Goal: Communication & Community: Answer question/provide support

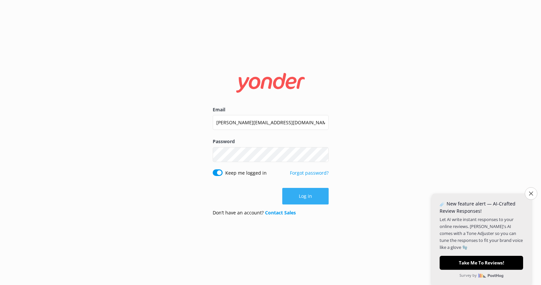
click at [317, 190] on button "Log in" at bounding box center [305, 196] width 46 height 17
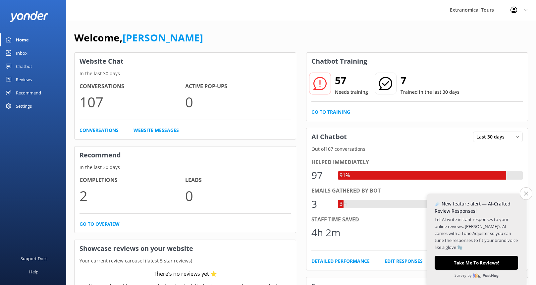
click at [338, 113] on link "Go to Training" at bounding box center [330, 111] width 39 height 7
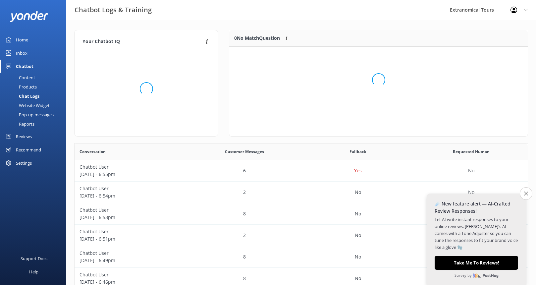
scroll to position [78, 293]
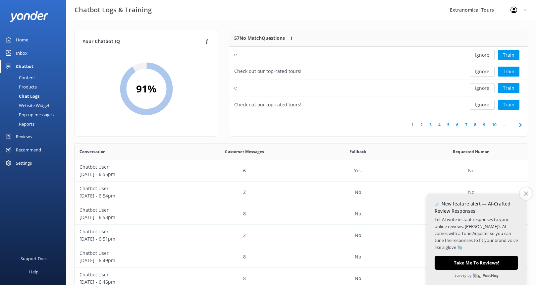
click at [525, 192] on icon "Close survey" at bounding box center [526, 193] width 4 height 4
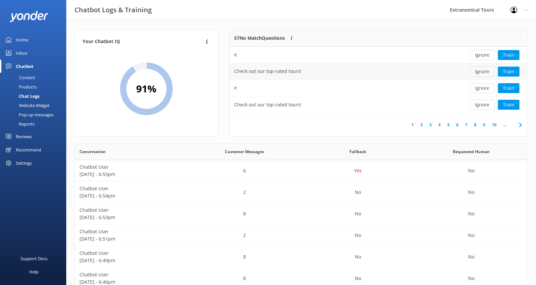
click at [480, 72] on button "Ignore" at bounding box center [482, 72] width 25 height 10
click at [481, 72] on button "Ignore" at bounding box center [482, 72] width 25 height 10
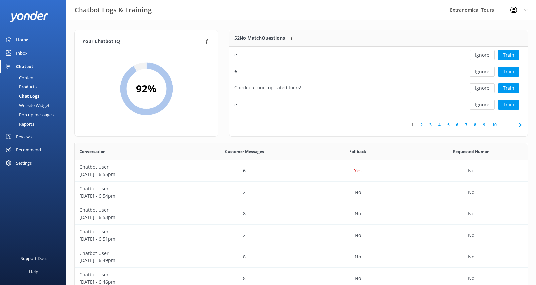
click at [481, 72] on button "Ignore" at bounding box center [482, 72] width 25 height 10
click at [310, 88] on div "Check out our top-rated tours!" at bounding box center [345, 88] width 232 height 17
drag, startPoint x: 305, startPoint y: 89, endPoint x: 235, endPoint y: 87, distance: 70.2
click at [235, 87] on div "Check out our top-rated tours!" at bounding box center [345, 88] width 232 height 17
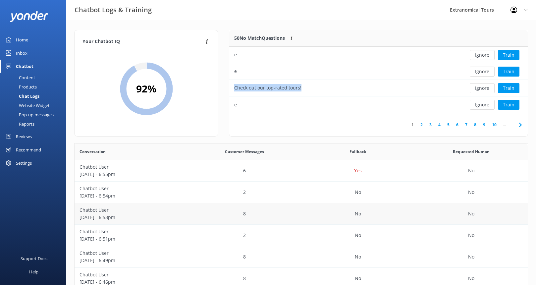
copy div "Check out our top-rated tours!"
click at [486, 54] on button "Ignore" at bounding box center [482, 55] width 25 height 10
click at [484, 55] on button "Ignore" at bounding box center [482, 55] width 25 height 10
click at [483, 56] on button "Ignore" at bounding box center [482, 55] width 25 height 10
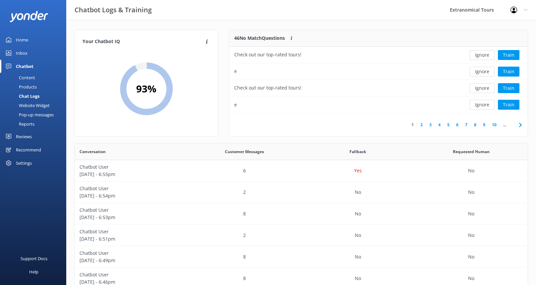
click at [483, 56] on button "Ignore" at bounding box center [482, 55] width 25 height 10
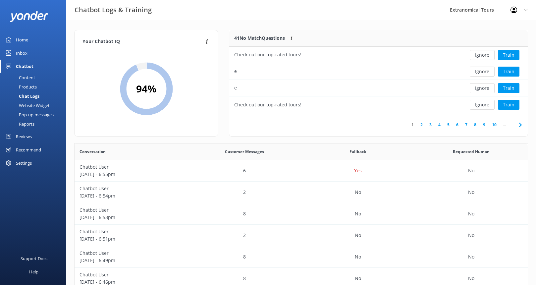
click at [483, 56] on button "Ignore" at bounding box center [482, 55] width 25 height 10
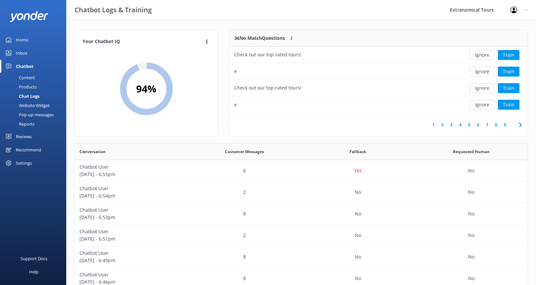
click at [483, 56] on button "Ignore" at bounding box center [482, 55] width 25 height 10
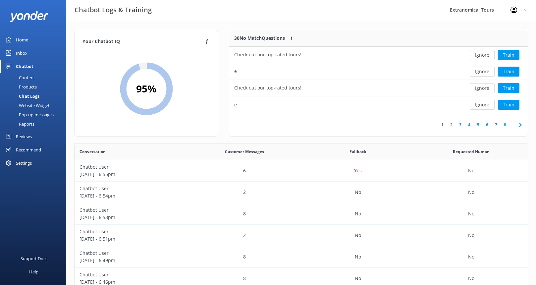
click at [483, 56] on button "Ignore" at bounding box center [482, 55] width 25 height 10
click at [483, 57] on button "Ignore" at bounding box center [482, 55] width 25 height 10
click at [483, 56] on button "Ignore" at bounding box center [482, 55] width 25 height 10
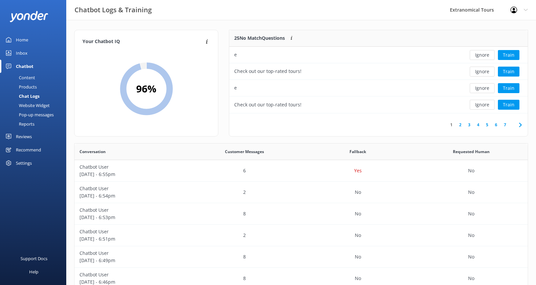
click at [483, 56] on button "Ignore" at bounding box center [482, 55] width 25 height 10
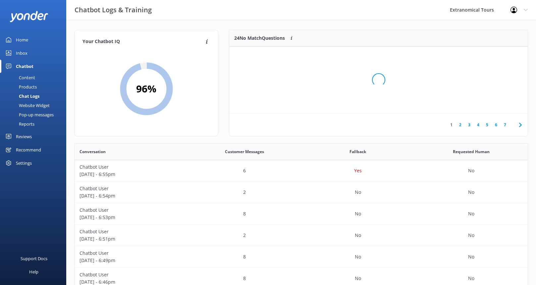
click at [483, 56] on div "Loading.." at bounding box center [378, 79] width 285 height 285
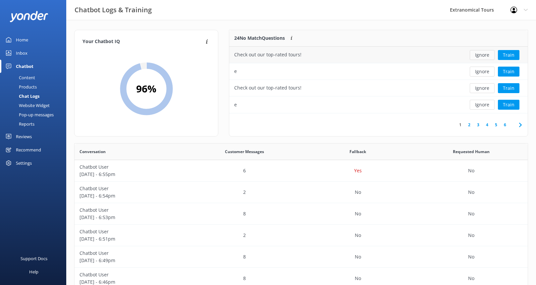
click at [483, 56] on button "Ignore" at bounding box center [482, 55] width 25 height 10
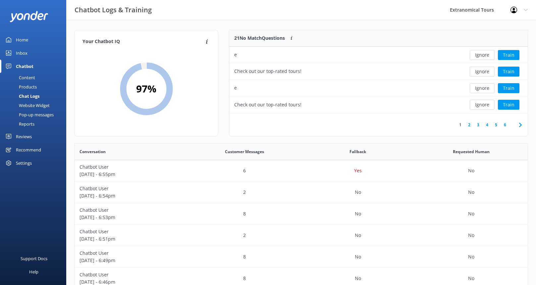
click at [482, 55] on button "Ignore" at bounding box center [482, 55] width 25 height 10
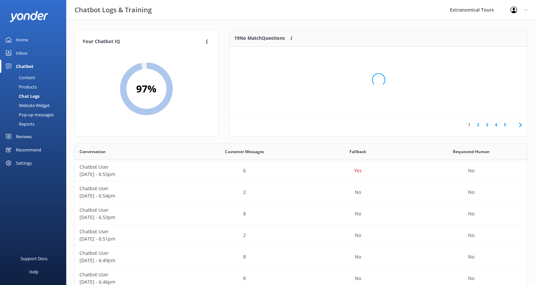
click at [482, 55] on div "Loading.." at bounding box center [378, 79] width 285 height 285
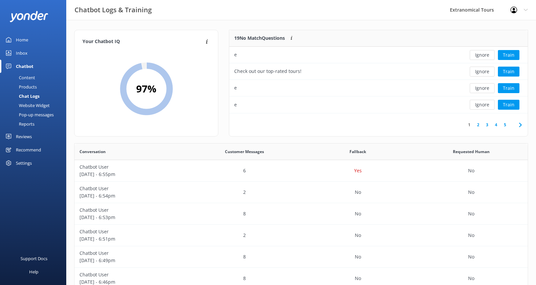
click at [482, 55] on button "Ignore" at bounding box center [482, 55] width 25 height 10
click at [483, 55] on button "Ignore" at bounding box center [482, 55] width 25 height 10
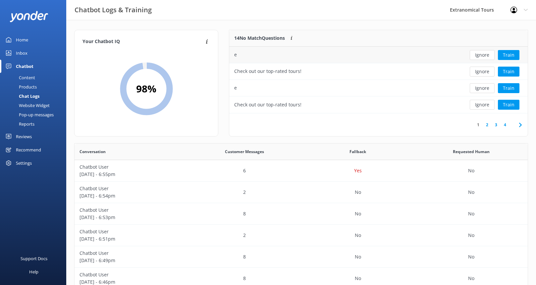
click at [486, 55] on button "Ignore" at bounding box center [482, 55] width 25 height 10
click at [487, 55] on button "Ignore" at bounding box center [482, 55] width 25 height 10
click at [486, 54] on button "Ignore" at bounding box center [482, 55] width 25 height 10
click at [441, 72] on div "Hi! I have some questions :)" at bounding box center [345, 71] width 232 height 17
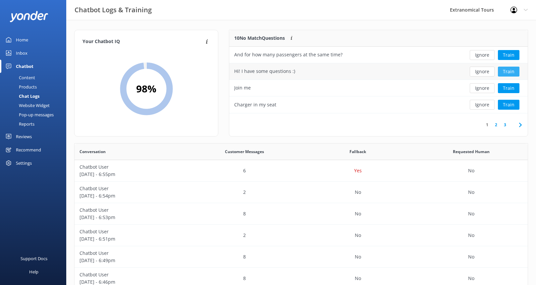
click at [503, 70] on button "Train" at bounding box center [509, 72] width 22 height 10
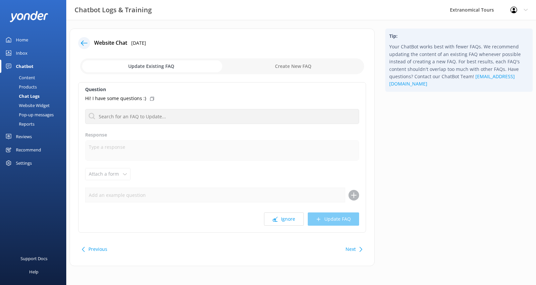
scroll to position [2, 0]
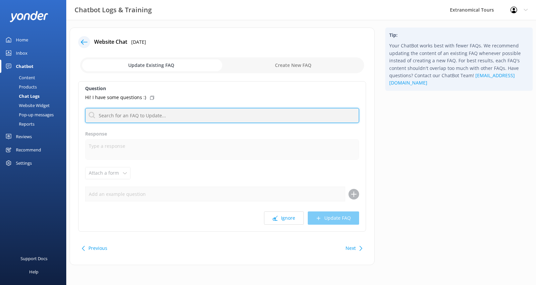
click at [199, 118] on input "text" at bounding box center [222, 115] width 274 height 15
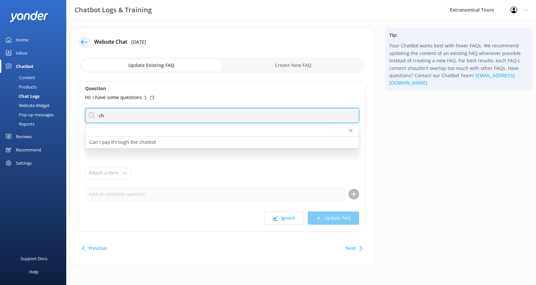
type input "c"
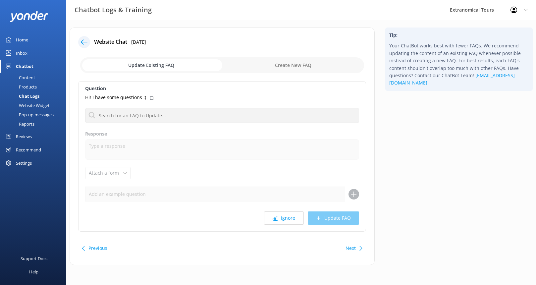
click at [192, 91] on label "Question" at bounding box center [222, 88] width 274 height 7
click at [286, 221] on button "Ignore" at bounding box center [284, 217] width 40 height 13
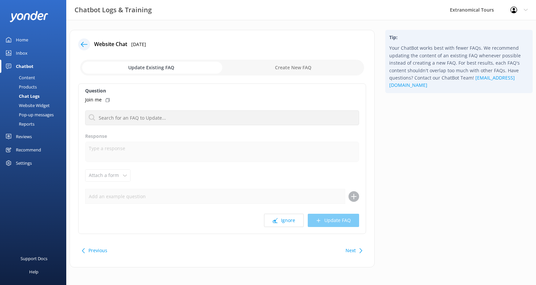
click at [83, 45] on icon at bounding box center [84, 44] width 7 height 7
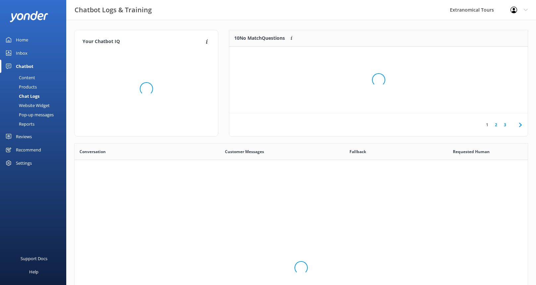
scroll to position [227, 448]
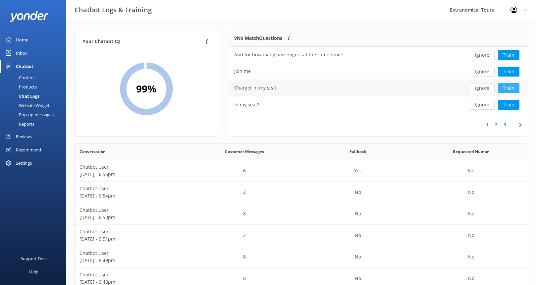
click at [511, 88] on button "Train" at bounding box center [509, 88] width 22 height 10
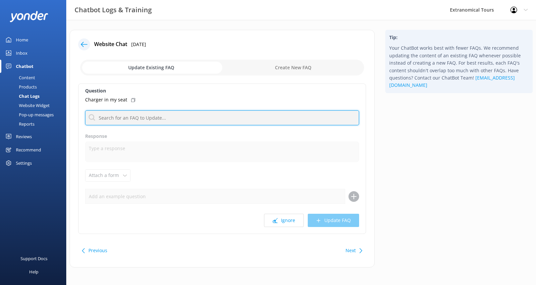
click at [139, 118] on input "text" at bounding box center [222, 117] width 274 height 15
type input "charge"
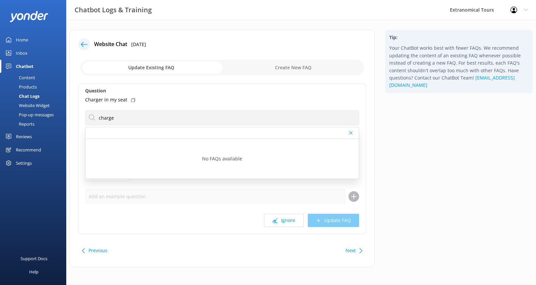
click at [150, 144] on div "No FAQs available" at bounding box center [221, 159] width 273 height 40
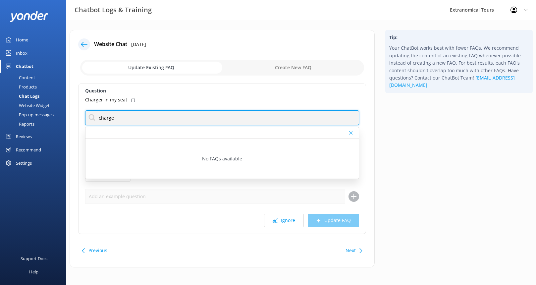
click at [149, 120] on input "charge" at bounding box center [222, 117] width 274 height 15
click at [149, 124] on input "charge" at bounding box center [222, 117] width 274 height 15
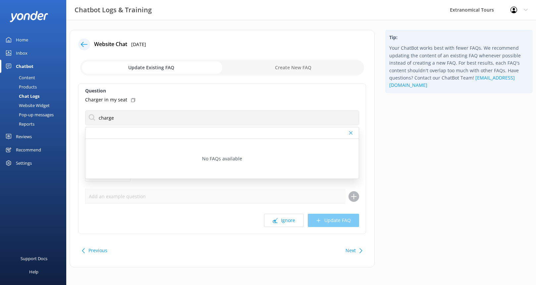
click at [190, 90] on label "Question" at bounding box center [222, 90] width 274 height 7
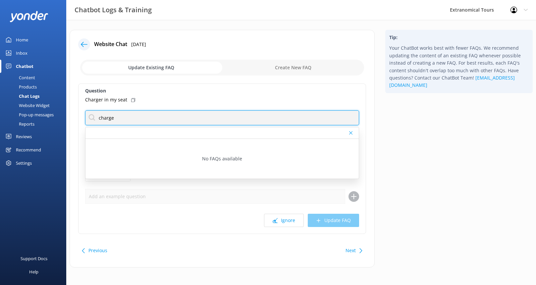
click at [169, 114] on input "charge" at bounding box center [222, 117] width 274 height 15
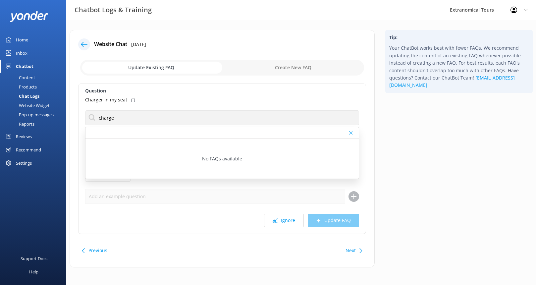
click at [351, 131] on icon at bounding box center [350, 133] width 3 height 4
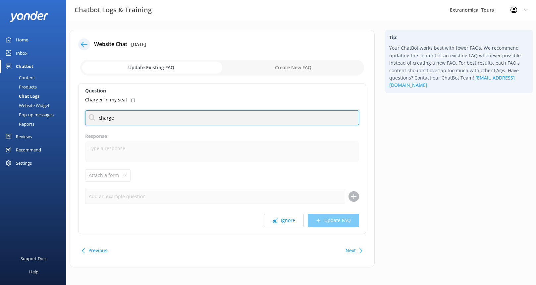
click at [203, 111] on input "charge" at bounding box center [222, 117] width 274 height 15
click at [198, 118] on input "charge" at bounding box center [222, 117] width 274 height 15
drag, startPoint x: 198, startPoint y: 118, endPoint x: 91, endPoint y: 105, distance: 108.1
click at [83, 120] on div "Question Charger in my seat charge No FAQs available Response Attach a form Lea…" at bounding box center [222, 158] width 288 height 150
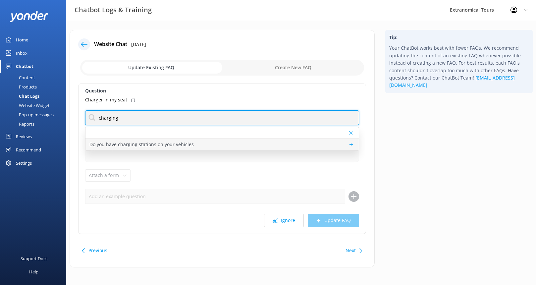
type input "charging"
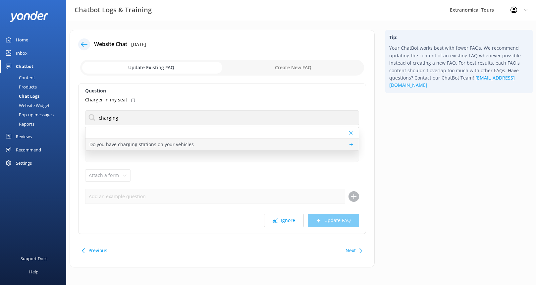
click at [118, 142] on p "Do you have charging stations on your vehicles" at bounding box center [141, 144] width 104 height 7
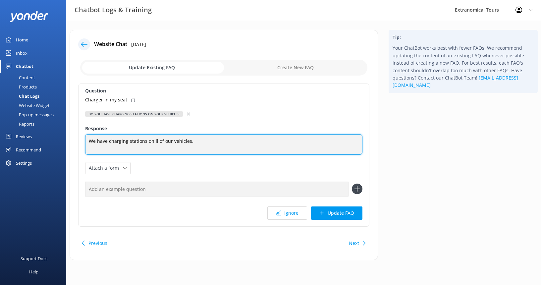
click at [154, 141] on textarea "We have charging stations on ll of our vehicles." at bounding box center [223, 144] width 277 height 21
type textarea "We have charging stations on all of our vehicles."
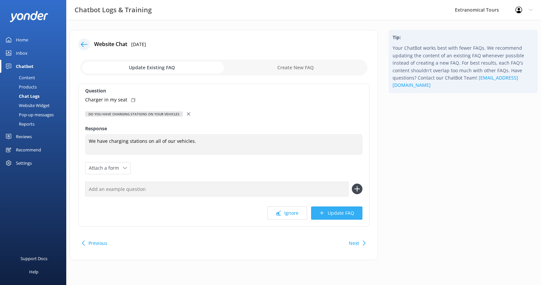
click at [328, 214] on button "Update FAQ" at bounding box center [336, 212] width 51 height 13
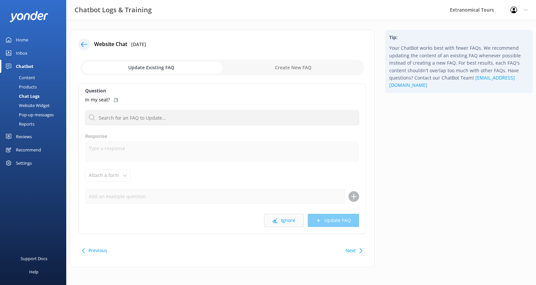
click at [291, 220] on button "Ignore" at bounding box center [284, 220] width 40 height 13
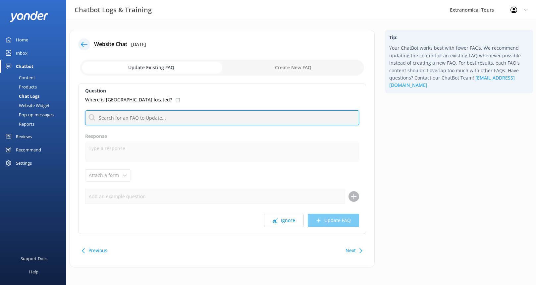
click at [233, 118] on input "text" at bounding box center [222, 117] width 274 height 15
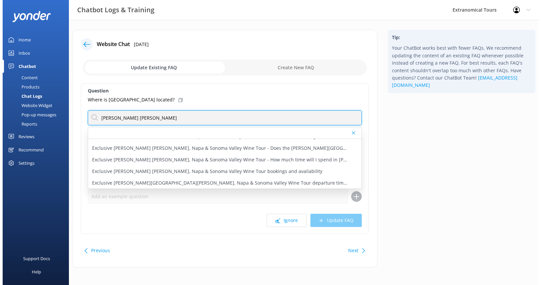
scroll to position [66, 0]
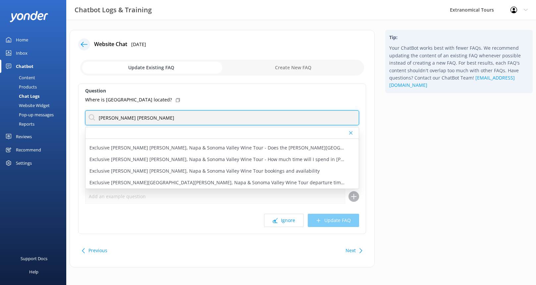
type input "[PERSON_NAME] [PERSON_NAME]"
drag, startPoint x: 144, startPoint y: 119, endPoint x: 92, endPoint y: 120, distance: 52.7
click at [92, 120] on input "[PERSON_NAME] [PERSON_NAME]" at bounding box center [222, 117] width 274 height 15
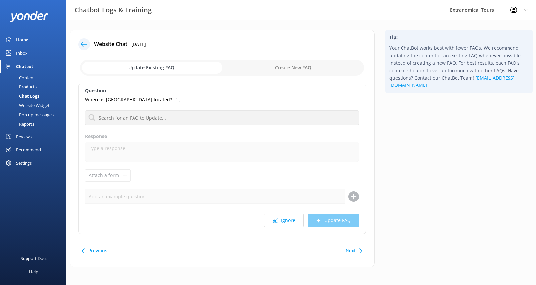
click at [278, 72] on input "checkbox" at bounding box center [222, 68] width 284 height 16
checkbox input "true"
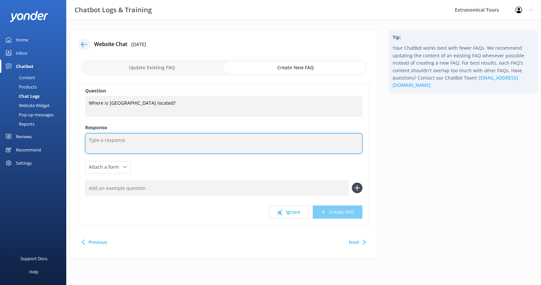
click at [180, 141] on textarea at bounding box center [223, 143] width 277 height 21
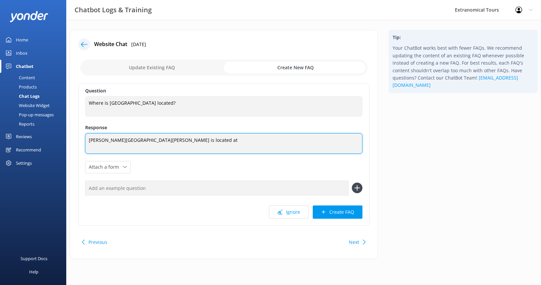
paste textarea "[GEOGRAPHIC_DATA], [GEOGRAPHIC_DATA]"
type textarea "[PERSON_NAME][GEOGRAPHIC_DATA][PERSON_NAME] is located at [GEOGRAPHIC_DATA], [G…"
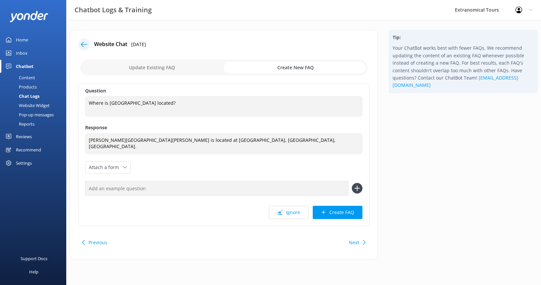
click at [234, 188] on input "text" at bounding box center [216, 188] width 263 height 15
type input "[PERSON_NAME] [PERSON_NAME] location"
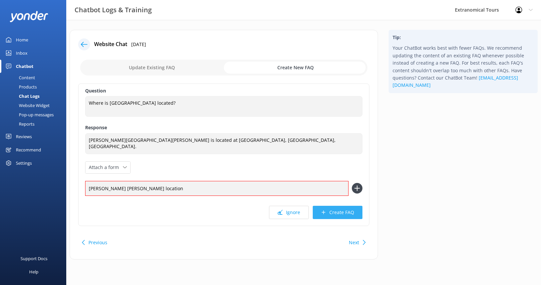
click at [347, 213] on button "Create FAQ" at bounding box center [338, 212] width 50 height 13
click at [190, 203] on div "Question Where is [GEOGRAPHIC_DATA] located? Where is [GEOGRAPHIC_DATA] located…" at bounding box center [223, 154] width 291 height 142
click at [171, 180] on div "Question Where is [GEOGRAPHIC_DATA] located? Where is [GEOGRAPHIC_DATA] located…" at bounding box center [223, 154] width 291 height 142
click at [169, 187] on input "[PERSON_NAME] [PERSON_NAME] location" at bounding box center [216, 188] width 263 height 15
click at [309, 186] on input "[PERSON_NAME] [PERSON_NAME] location" at bounding box center [216, 188] width 263 height 15
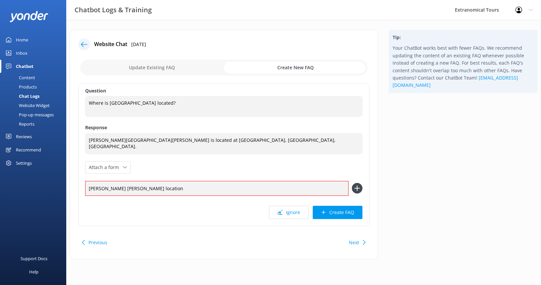
drag, startPoint x: 309, startPoint y: 186, endPoint x: 72, endPoint y: 178, distance: 236.7
click at [73, 179] on div "Website Chat [DATE] Update Existing FAQ Create New FAQ Question Where is [GEOGR…" at bounding box center [224, 145] width 308 height 230
click at [169, 211] on div "Ignore Create FAQ" at bounding box center [223, 212] width 277 height 13
click at [327, 212] on button "Create FAQ" at bounding box center [338, 212] width 50 height 13
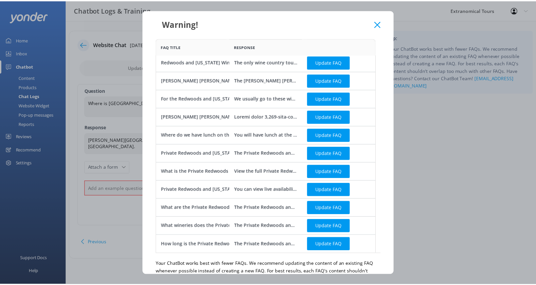
scroll to position [24, 0]
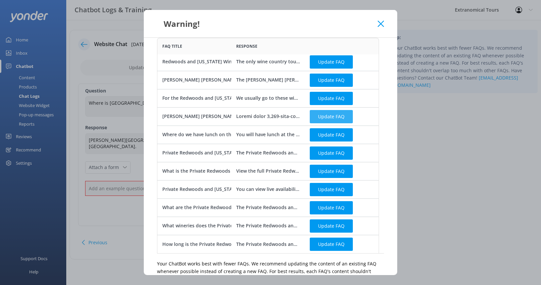
click at [324, 114] on button "Update FAQ" at bounding box center [331, 116] width 43 height 13
checkbox input "false"
type textarea "Loremi dolor 6,320-sita-con adipisci, elits do eiusmod Temporinc. Utla etdolo M…"
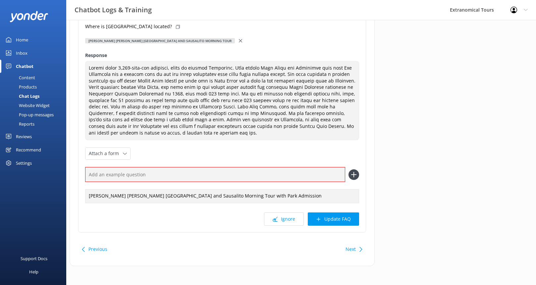
scroll to position [74, 0]
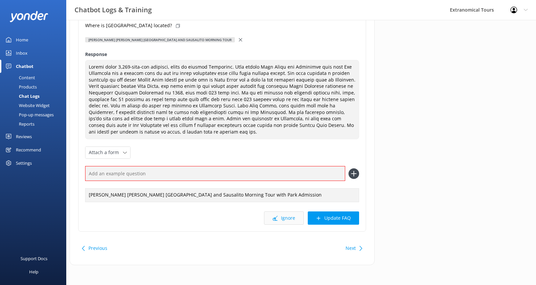
click at [289, 219] on button "Ignore" at bounding box center [284, 217] width 40 height 13
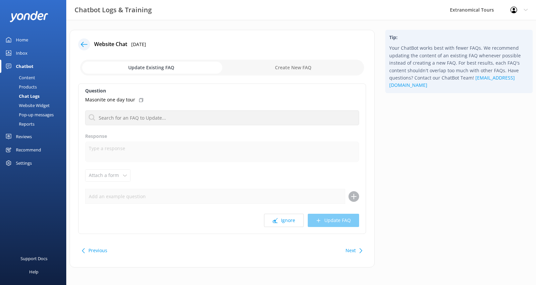
click at [85, 47] on icon at bounding box center [84, 44] width 7 height 7
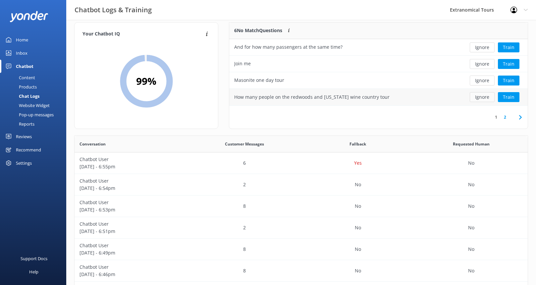
scroll to position [8, 0]
click at [513, 97] on button "Train" at bounding box center [509, 97] width 22 height 10
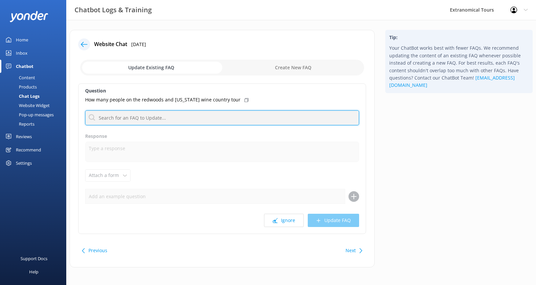
click at [175, 116] on input "text" at bounding box center [222, 117] width 274 height 15
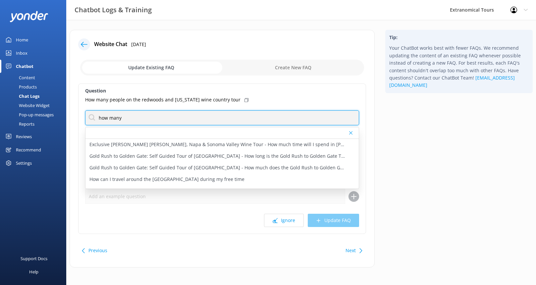
click at [177, 115] on input "how many" at bounding box center [222, 117] width 274 height 15
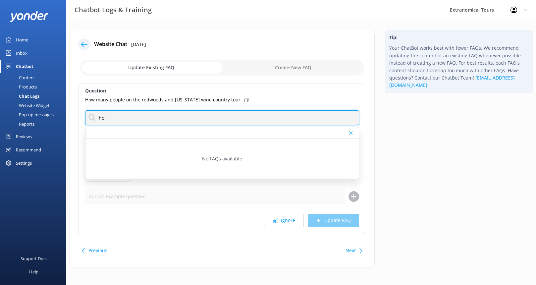
type input "h"
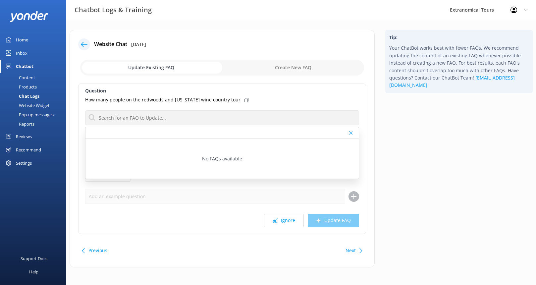
click at [306, 78] on div "Website Chat [DATE] Update Existing FAQ Create New FAQ Question How many people…" at bounding box center [222, 148] width 305 height 237
click at [81, 120] on div "Question How many people on the redwoods and [US_STATE] wine country tour No FA…" at bounding box center [222, 158] width 288 height 150
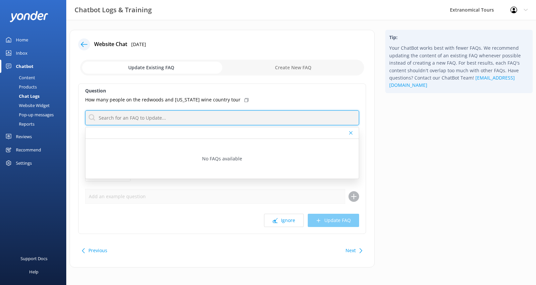
click at [143, 117] on input "text" at bounding box center [222, 117] width 274 height 15
type input "n"
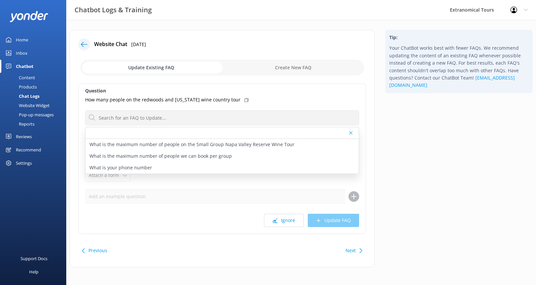
click at [226, 73] on input "checkbox" at bounding box center [222, 68] width 284 height 16
checkbox input "true"
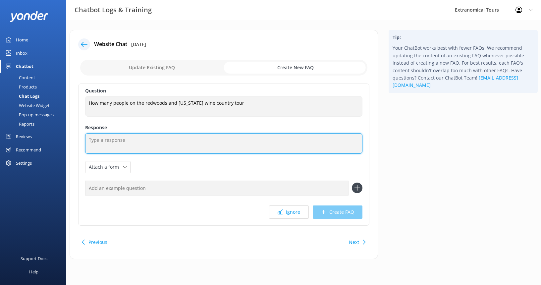
click at [186, 141] on textarea at bounding box center [223, 143] width 277 height 21
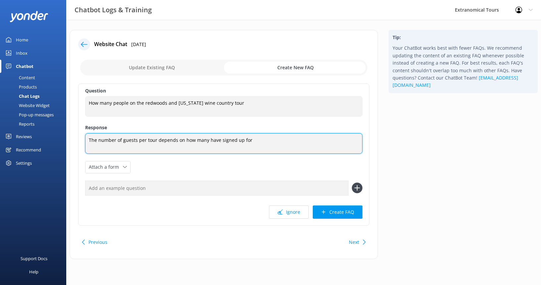
click at [157, 141] on textarea "The number of guests per tour depends on how many have signed up for" at bounding box center [223, 143] width 277 height 21
click at [260, 140] on textarea "The number of guests per tour depends on how many have signed up for" at bounding box center [223, 143] width 277 height 21
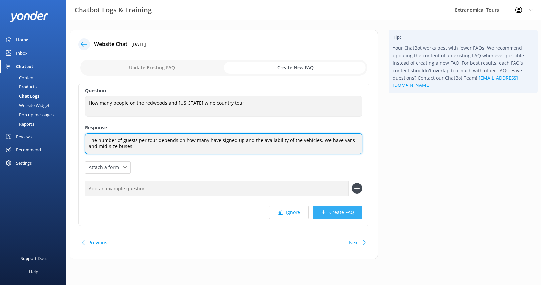
type textarea "The number of guests per tour depends on how many have signed up and the availa…"
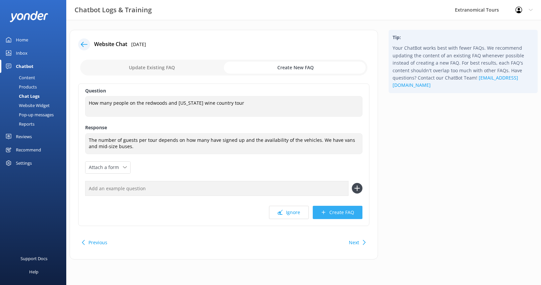
click at [342, 215] on button "Create FAQ" at bounding box center [338, 212] width 50 height 13
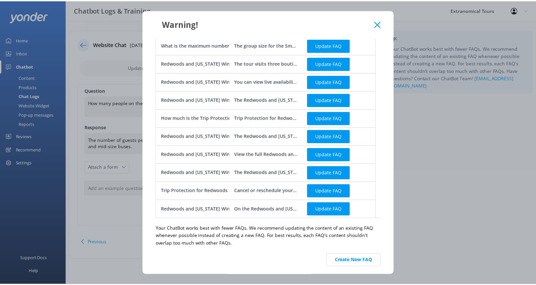
scroll to position [267, 0]
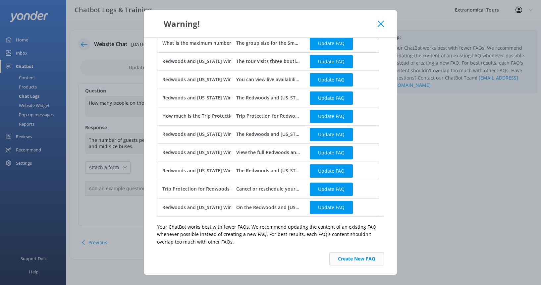
click at [340, 257] on button "Create New FAQ" at bounding box center [356, 258] width 55 height 13
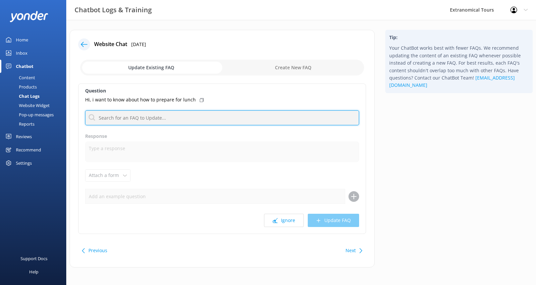
click at [259, 110] on input "text" at bounding box center [222, 117] width 274 height 15
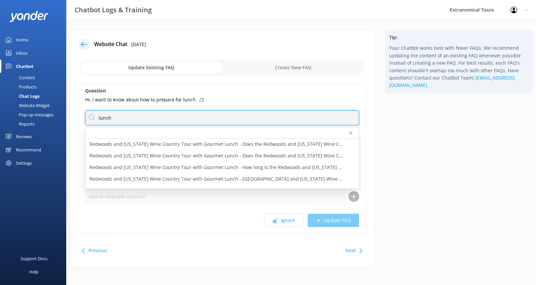
scroll to position [35, 0]
type input "lunch"
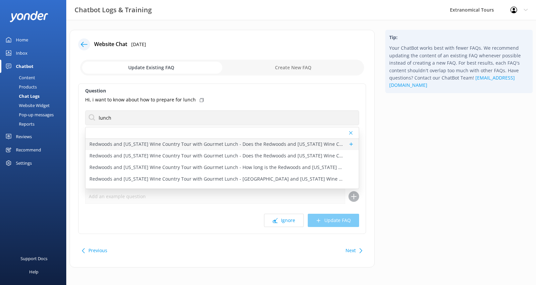
click at [257, 145] on p "Redwoods and [US_STATE] Wine Country Tour with Gourmet Lunch - Does the Redwood…" at bounding box center [216, 143] width 255 height 7
type textarea "On the Redwoods and [US_STATE] Wine Country Tour, you'll visit [GEOGRAPHIC_DATA…"
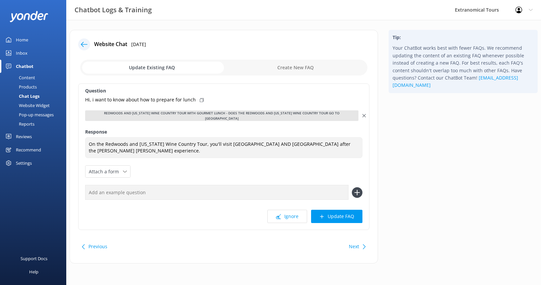
click at [362, 114] on icon at bounding box center [363, 115] width 3 height 3
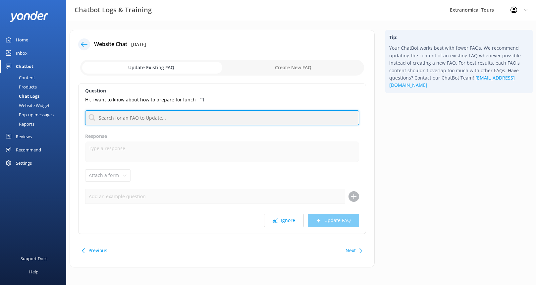
click at [204, 119] on input "text" at bounding box center [222, 117] width 274 height 15
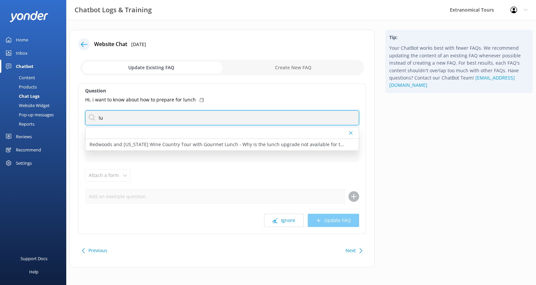
type input "l"
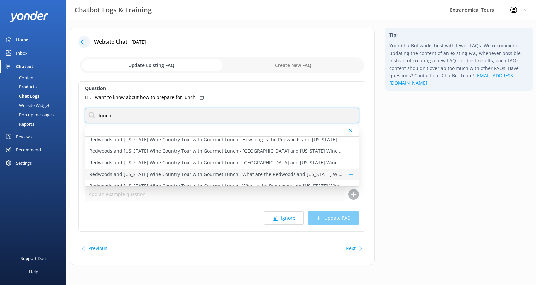
scroll to position [61, 0]
type input "lunch"
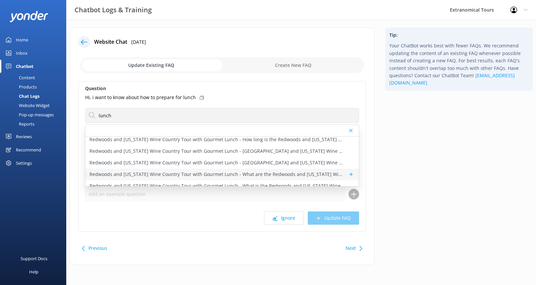
click at [252, 175] on p "Redwoods and [US_STATE] Wine Country Tour with Gourmet Lunch - What are the Red…" at bounding box center [216, 174] width 255 height 7
type textarea "The Redwoods and [US_STATE] Wine Country Tour highlights include a walk through…"
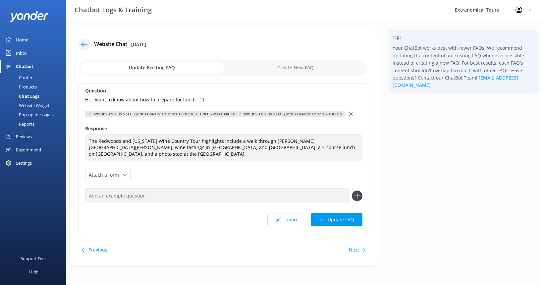
click at [353, 112] on div at bounding box center [351, 113] width 5 height 7
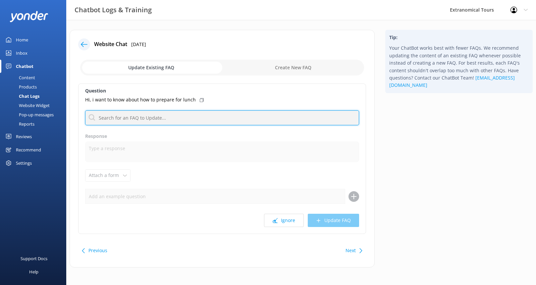
click at [239, 118] on input "text" at bounding box center [222, 117] width 274 height 15
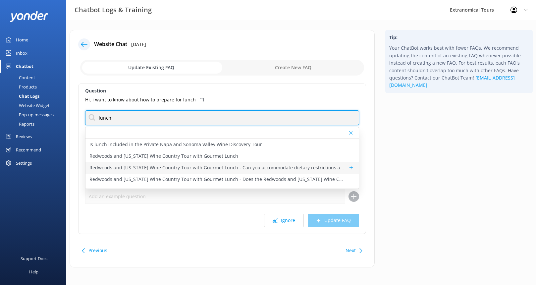
type input "lunch"
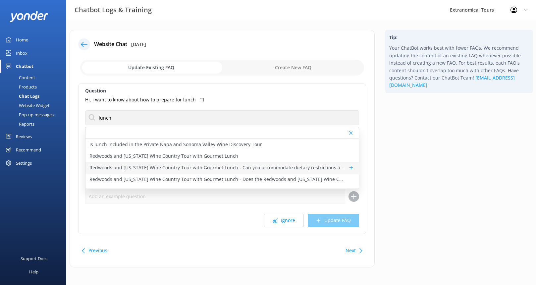
click at [239, 167] on p "Redwoods and [US_STATE] Wine Country Tour with Gourmet Lunch - Can you accommod…" at bounding box center [216, 167] width 255 height 7
type textarea "The Plaza Bistro has dairy-free, gluten-free and vegetarian options. Vegan opti…"
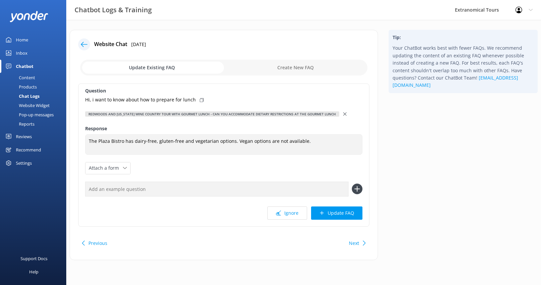
click at [339, 113] on div "Redwoods and [US_STATE] Wine Country Tour with Gourmet Lunch - Can you accommod…" at bounding box center [223, 113] width 277 height 7
click at [343, 113] on icon at bounding box center [344, 113] width 3 height 3
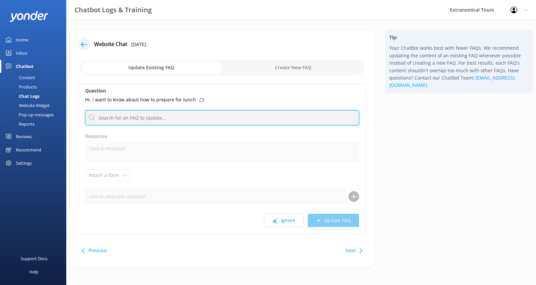
click at [254, 121] on input "text" at bounding box center [222, 117] width 274 height 15
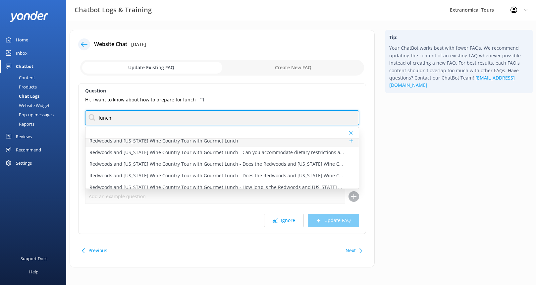
scroll to position [17, 0]
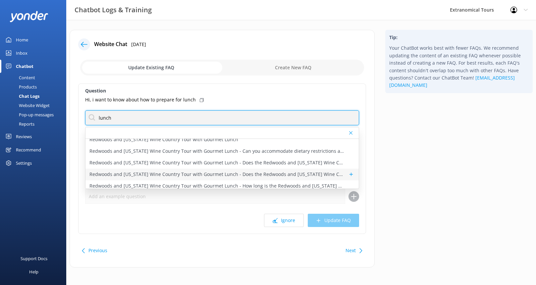
type input "lunch"
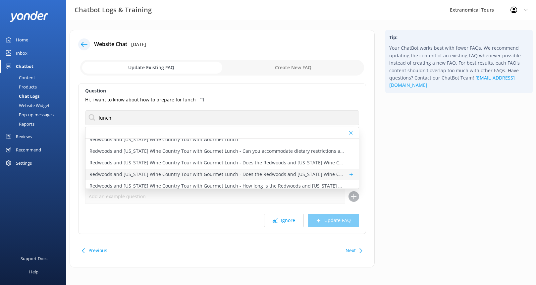
click at [249, 173] on p "Redwoods and [US_STATE] Wine Country Tour with Gourmet Lunch - Does the Redwood…" at bounding box center [216, 174] width 255 height 7
type textarea "The Redwoods and [US_STATE] Wine Country Tour price does not include the [PERSO…"
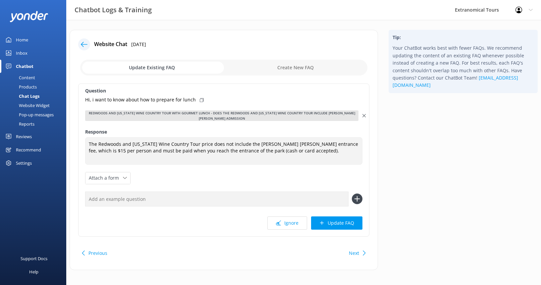
drag, startPoint x: 361, startPoint y: 115, endPoint x: 339, endPoint y: 113, distance: 22.6
click at [361, 115] on div "Redwoods and [US_STATE] Wine Country Tour with Gourmet Lunch - Does the Redwood…" at bounding box center [223, 115] width 277 height 11
click at [363, 114] on icon at bounding box center [363, 115] width 3 height 3
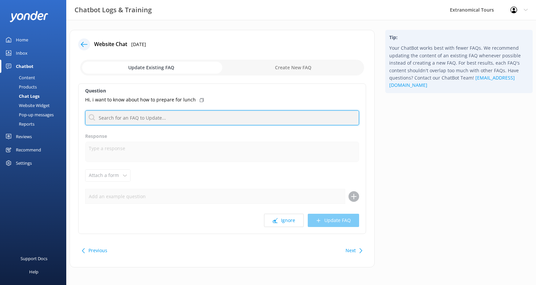
click at [203, 118] on input "text" at bounding box center [222, 117] width 274 height 15
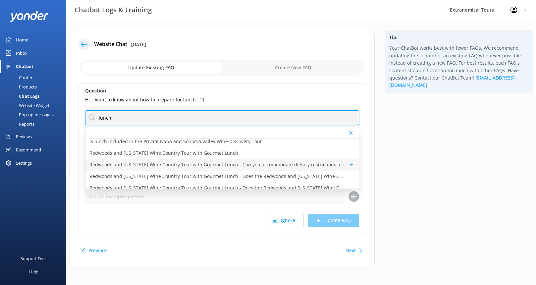
scroll to position [66, 0]
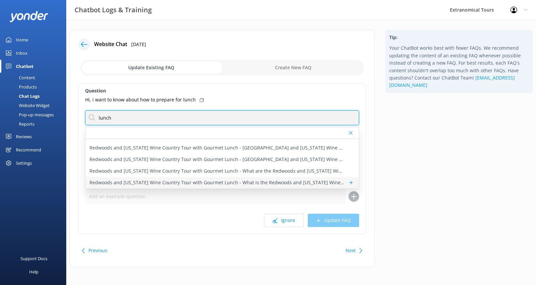
type input "lunch"
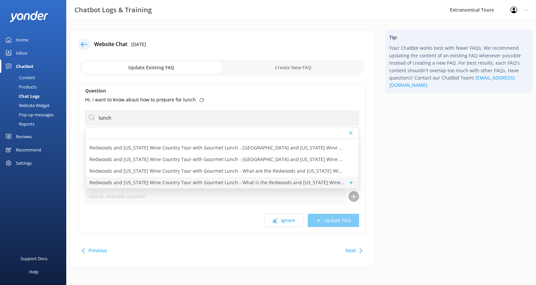
click at [197, 181] on p "Redwoods and [US_STATE] Wine Country Tour with Gourmet Lunch - What is the Redw…" at bounding box center [216, 182] width 255 height 7
type textarea "View the full Redwoods and [US_STATE] Wine Country Tour itinerary at [URL][DOMA…"
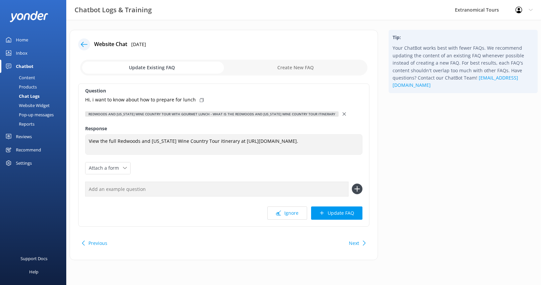
click at [346, 112] on div at bounding box center [344, 113] width 5 height 7
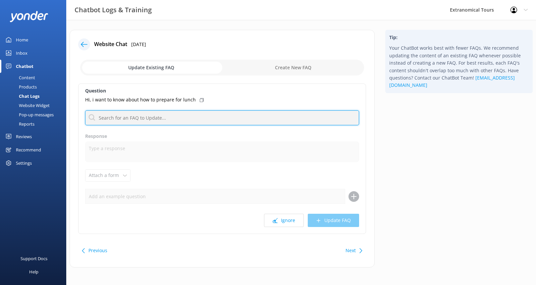
drag, startPoint x: 166, startPoint y: 124, endPoint x: 174, endPoint y: 116, distance: 11.0
click at [166, 124] on input "text" at bounding box center [222, 117] width 274 height 15
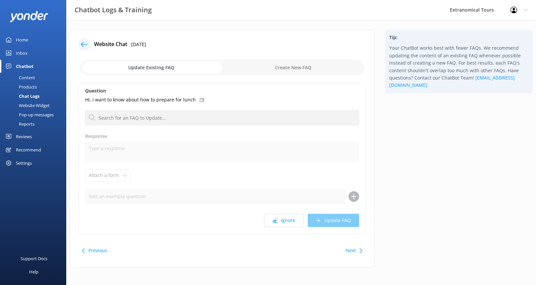
click at [114, 163] on div "Question Hi, i want to know about how to prepare for lunch Is lunch included in…" at bounding box center [222, 158] width 288 height 150
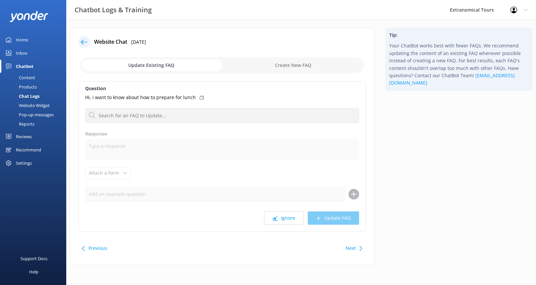
click at [88, 45] on div at bounding box center [84, 42] width 12 height 12
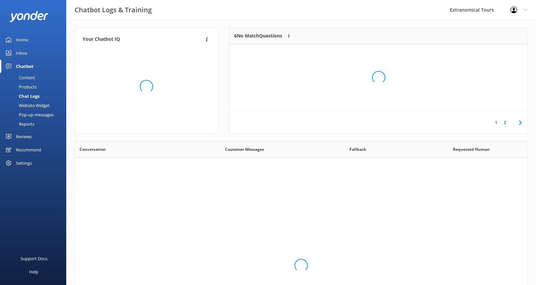
scroll to position [227, 448]
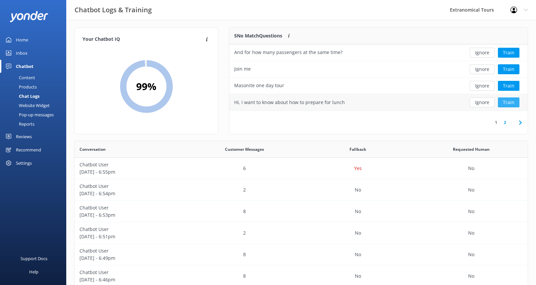
click at [513, 102] on button "Train" at bounding box center [509, 102] width 22 height 10
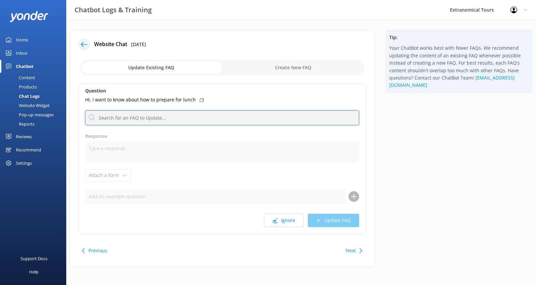
click at [150, 120] on input "text" at bounding box center [222, 117] width 274 height 15
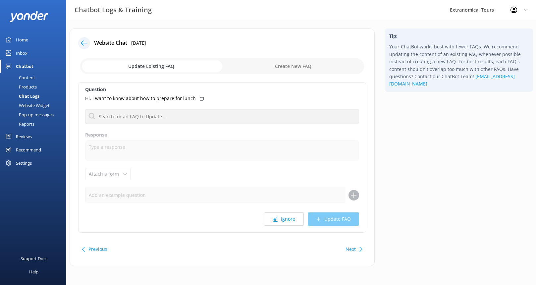
scroll to position [2, 0]
click at [151, 137] on label "Response" at bounding box center [222, 133] width 274 height 7
click at [274, 68] on input "checkbox" at bounding box center [222, 65] width 284 height 16
checkbox input "true"
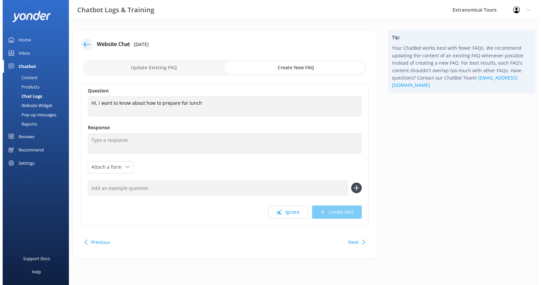
scroll to position [0, 0]
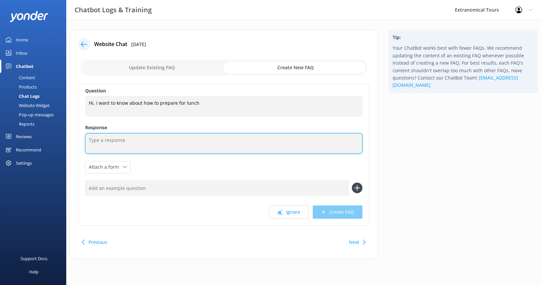
click at [170, 145] on textarea at bounding box center [223, 143] width 277 height 21
paste textarea "There, you will settle in for a specially arranged 3-course, wine pairing lunch…"
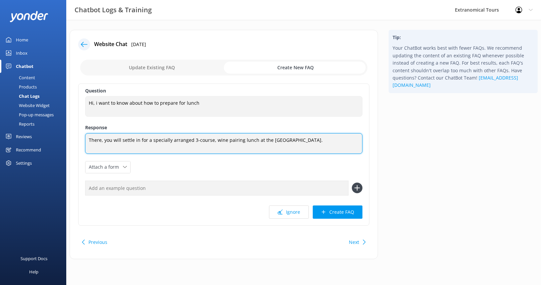
drag, startPoint x: 147, startPoint y: 140, endPoint x: 43, endPoint y: 139, distance: 104.0
click at [43, 139] on div "Chatbot Logs & Training Extranomical Tours Profile Settings Logout Home Inbox C…" at bounding box center [270, 149] width 541 height 259
click at [257, 140] on textarea "Enjoy a specially arranged 3-course, wine pairing lunch at the [GEOGRAPHIC_DATA…" at bounding box center [223, 143] width 277 height 21
paste textarea "[URL][DOMAIN_NAME]"
type textarea "Enjoy a specially arranged 3-course, wine pairing lunch at the [GEOGRAPHIC_DATA…"
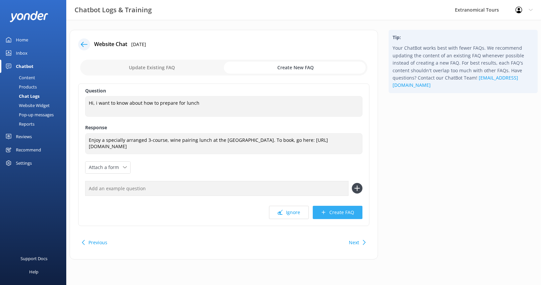
click at [336, 210] on button "Create FAQ" at bounding box center [338, 212] width 50 height 13
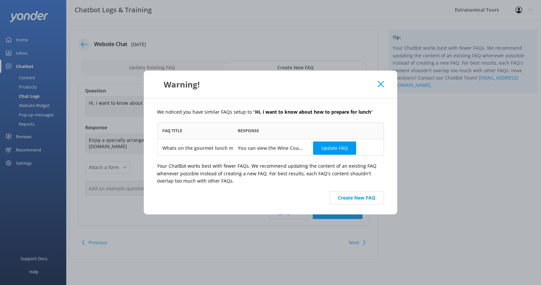
scroll to position [28, 222]
click at [337, 145] on button "Update FAQ" at bounding box center [334, 147] width 43 height 13
checkbox input "false"
type textarea "You can view the Wine Country Gourmet Lunch menu at [URL][DOMAIN_NAME]."
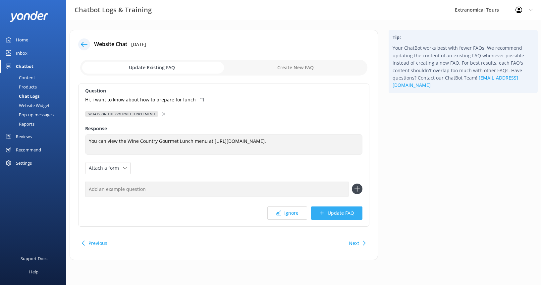
click at [338, 217] on button "Update FAQ" at bounding box center [336, 212] width 51 height 13
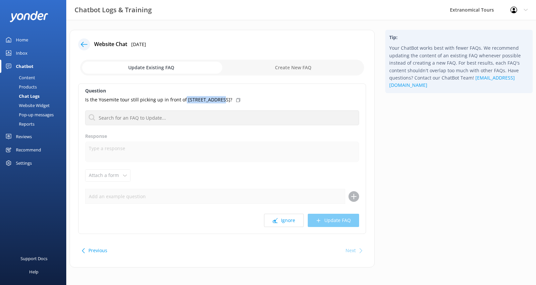
drag, startPoint x: 184, startPoint y: 100, endPoint x: 216, endPoint y: 101, distance: 32.8
click at [216, 101] on div "Is the Yosemite tour still picking up in front of [STREET_ADDRESS]?" at bounding box center [222, 99] width 274 height 7
copy p "[STREET_ADDRESS]?"
click at [283, 73] on input "checkbox" at bounding box center [222, 68] width 284 height 16
checkbox input "true"
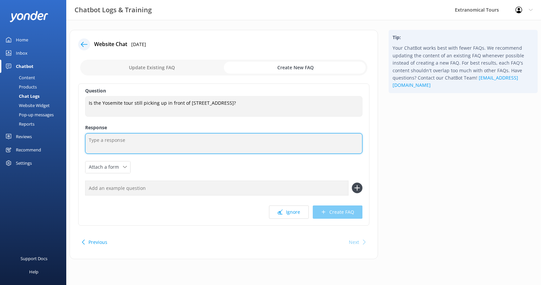
click at [146, 144] on textarea at bounding box center [223, 143] width 277 height 21
paste textarea "The [PERSON_NAME][GEOGRAPHIC_DATA] - [STREET_ADDRESS]"
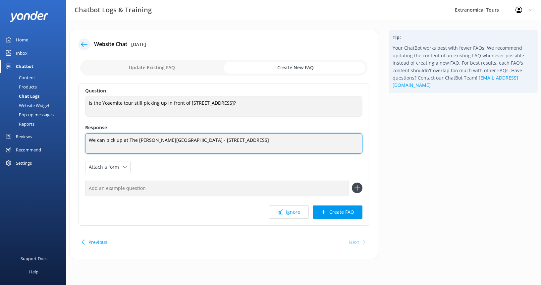
drag, startPoint x: 111, startPoint y: 147, endPoint x: 70, endPoint y: 147, distance: 41.4
click at [70, 148] on div "Website Chat [DATE] Update Existing FAQ Create New FAQ Question Is the Yosemite…" at bounding box center [224, 144] width 308 height 229
type textarea "We can pick up at The [PERSON_NAME][GEOGRAPHIC_DATA][STREET_ADDRESS]"
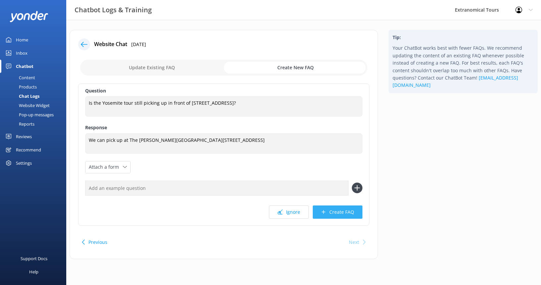
click at [343, 210] on button "Create FAQ" at bounding box center [338, 211] width 50 height 13
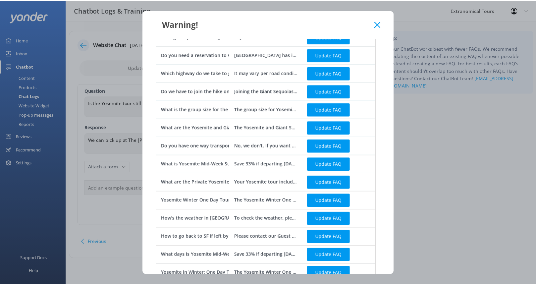
scroll to position [267, 0]
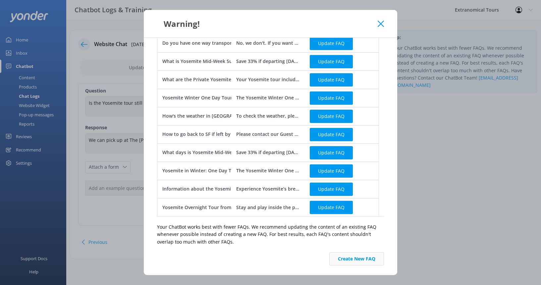
click at [354, 256] on button "Create New FAQ" at bounding box center [356, 258] width 55 height 13
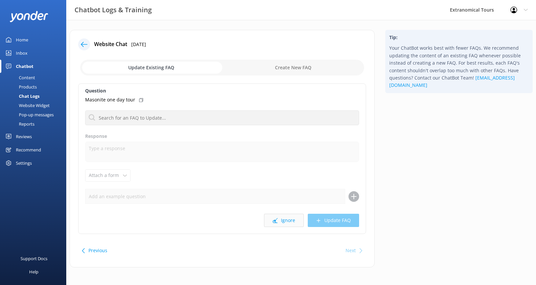
click at [294, 217] on button "Ignore" at bounding box center [284, 220] width 40 height 13
click at [289, 217] on button "Ignore" at bounding box center [284, 220] width 40 height 13
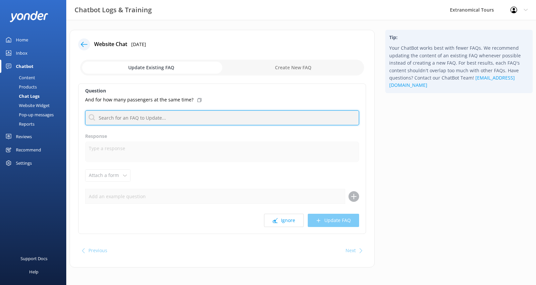
click at [223, 117] on input "text" at bounding box center [222, 117] width 274 height 15
type input "n"
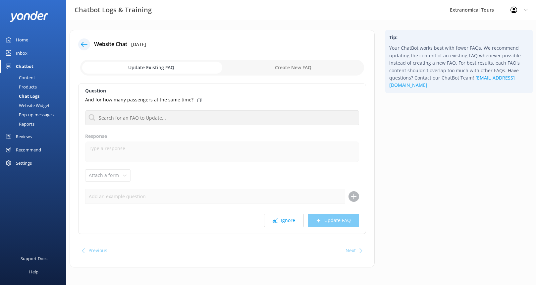
click at [83, 45] on icon at bounding box center [84, 44] width 7 height 7
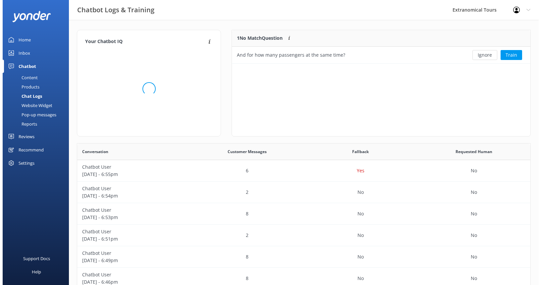
scroll to position [28, 293]
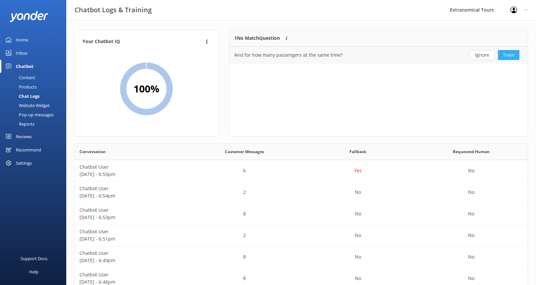
click at [511, 56] on button "Train" at bounding box center [509, 55] width 22 height 10
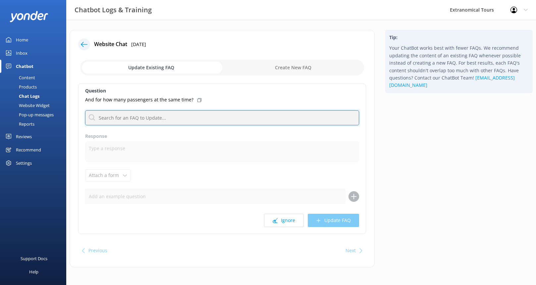
click at [200, 110] on input "text" at bounding box center [222, 117] width 274 height 15
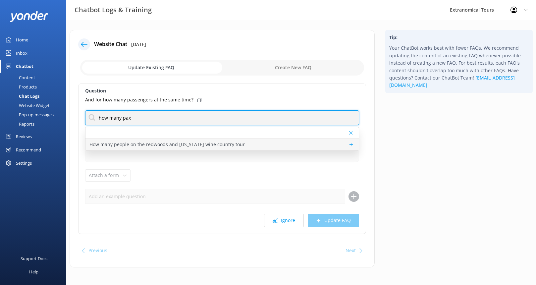
type input "how many pax"
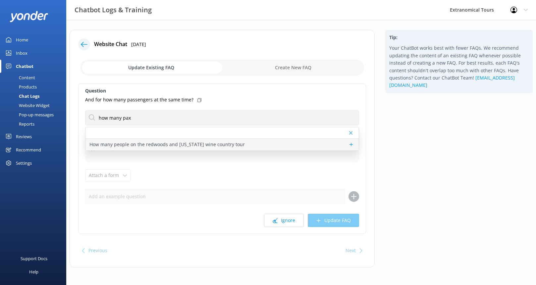
click at [202, 145] on p "How many people on the redwoods and [US_STATE] wine country tour" at bounding box center [166, 144] width 155 height 7
type textarea "The number of guests per tour depends on how many have signed up and the availa…"
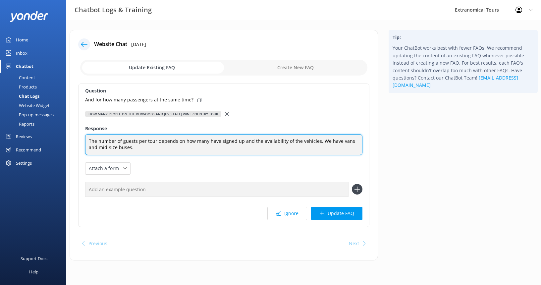
drag, startPoint x: 130, startPoint y: 147, endPoint x: 65, endPoint y: 138, distance: 65.2
click at [65, 138] on div "Chatbot Logs & Training Extranomical Tours Profile Settings Logout Home Inbox C…" at bounding box center [270, 150] width 541 height 260
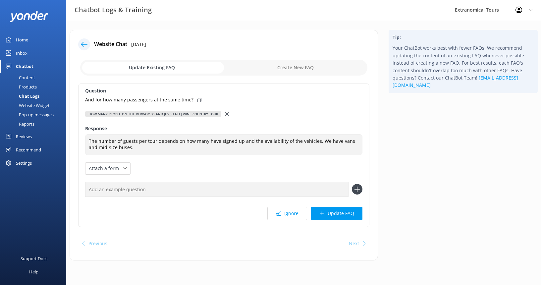
click at [226, 116] on icon at bounding box center [226, 113] width 3 height 3
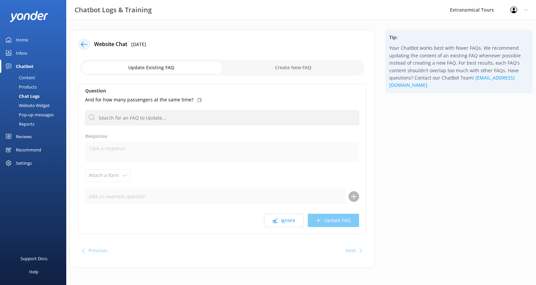
drag, startPoint x: 291, startPoint y: 72, endPoint x: 290, endPoint y: 76, distance: 4.7
click at [291, 72] on input "checkbox" at bounding box center [222, 68] width 284 height 16
checkbox input "true"
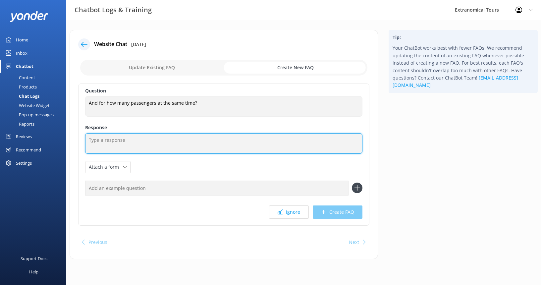
click at [159, 139] on textarea at bounding box center [223, 143] width 277 height 21
paste textarea "The number of guests per tour depends on how many have signed up and the availa…"
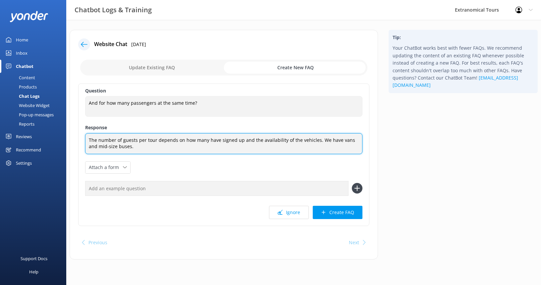
drag, startPoint x: 89, startPoint y: 147, endPoint x: 105, endPoint y: 141, distance: 16.6
click at [89, 147] on textarea "The number of guests per tour depends on how many have signed up and the availa…" at bounding box center [223, 143] width 277 height 21
click at [98, 148] on textarea "The number of guests per tour depends on how many have signed up and the availa…" at bounding box center [223, 143] width 277 height 21
type textarea "The number of guests per tour depends on how many have signed up and the availa…"
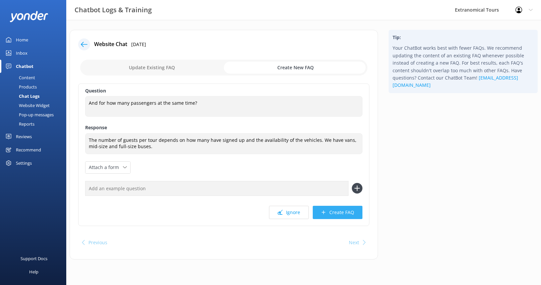
click at [339, 213] on button "Create FAQ" at bounding box center [338, 212] width 50 height 13
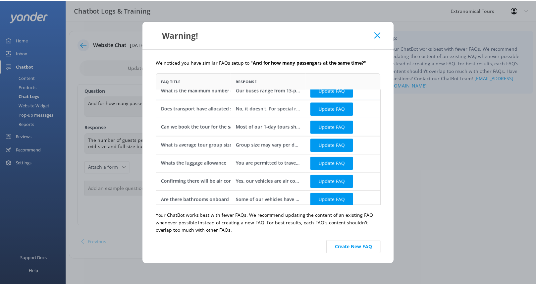
scroll to position [12, 0]
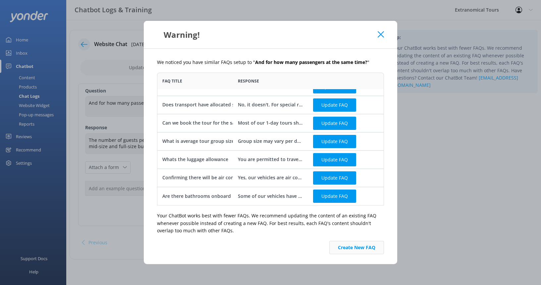
click at [357, 245] on button "Create New FAQ" at bounding box center [356, 247] width 55 height 13
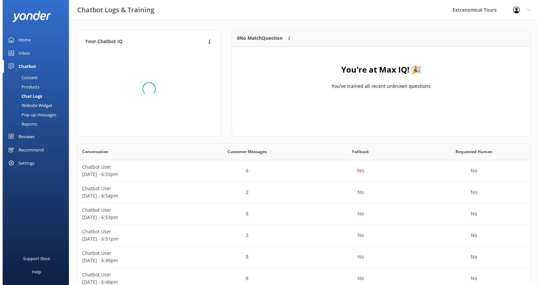
scroll to position [78, 293]
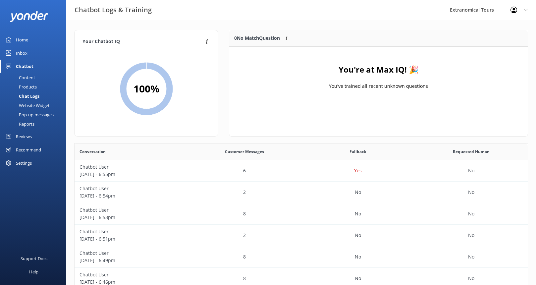
click at [21, 54] on div "Inbox" at bounding box center [22, 52] width 12 height 13
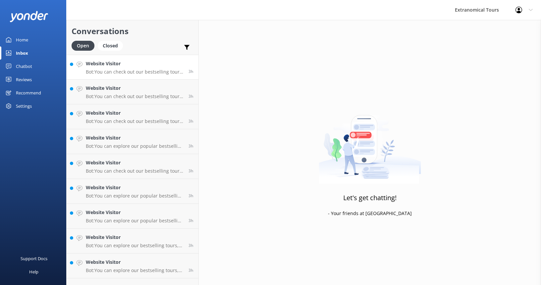
click at [150, 74] on p "Bot: You can check out our bestselling tours, including trips to [PERSON_NAME][…" at bounding box center [135, 72] width 98 height 6
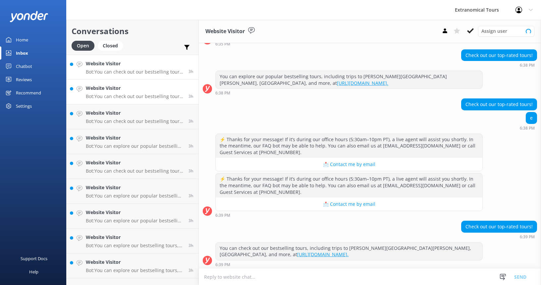
scroll to position [55, 0]
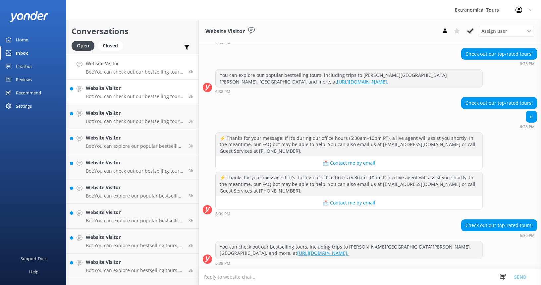
click at [148, 93] on div "Website Visitor Bot: You can check out our bestselling tours, including trips t…" at bounding box center [135, 91] width 98 height 15
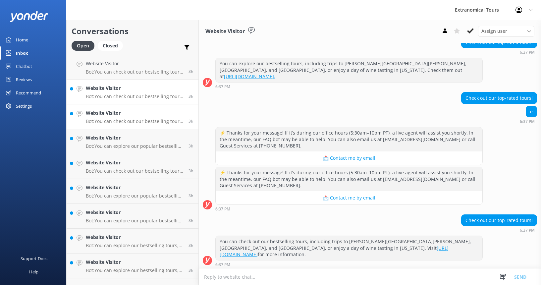
scroll to position [68, 0]
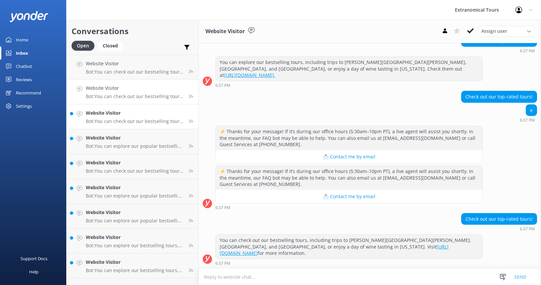
click at [146, 113] on h4 "Website Visitor" at bounding box center [135, 112] width 98 height 7
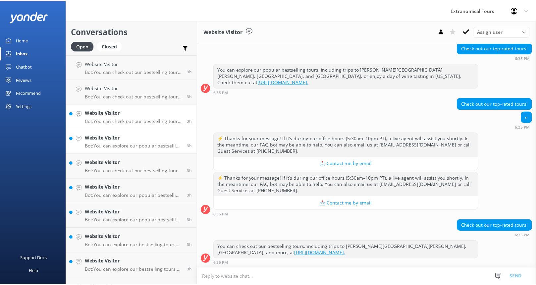
scroll to position [61, 0]
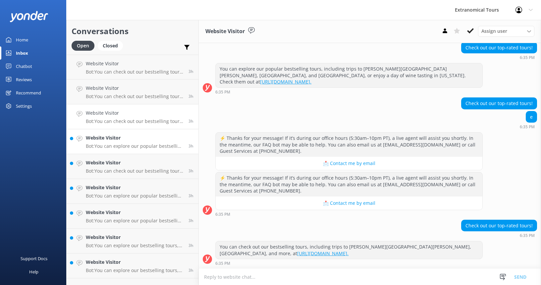
click at [145, 136] on h4 "Website Visitor" at bounding box center [135, 137] width 98 height 7
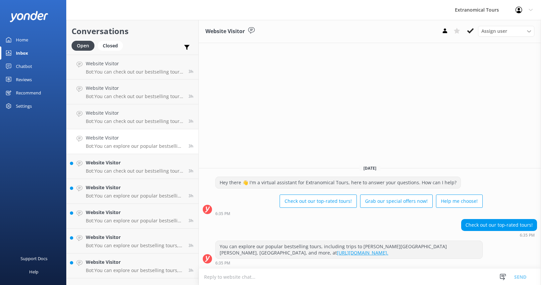
click at [26, 39] on div "Home" at bounding box center [22, 39] width 12 height 13
